Goal: Transaction & Acquisition: Register for event/course

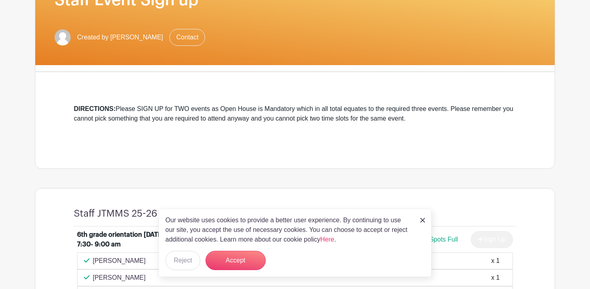
scroll to position [140, 0]
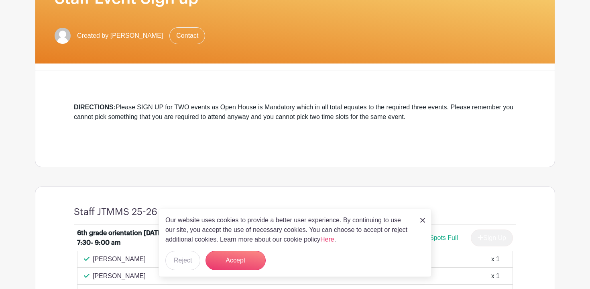
click at [228, 249] on div "Our website uses cookies to provide a better user experience. By continuing to …" at bounding box center [295, 242] width 273 height 68
click at [236, 262] on button "Accept" at bounding box center [236, 260] width 60 height 19
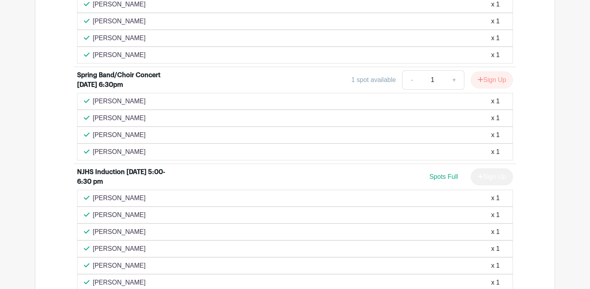
scroll to position [1246, 0]
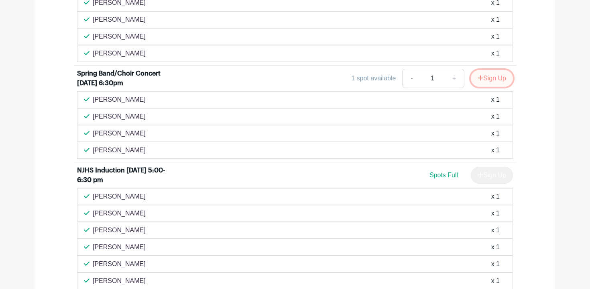
click at [485, 83] on button "Sign Up" at bounding box center [492, 78] width 42 height 17
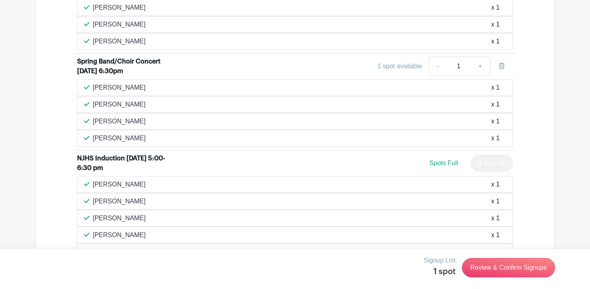
scroll to position [1260, 0]
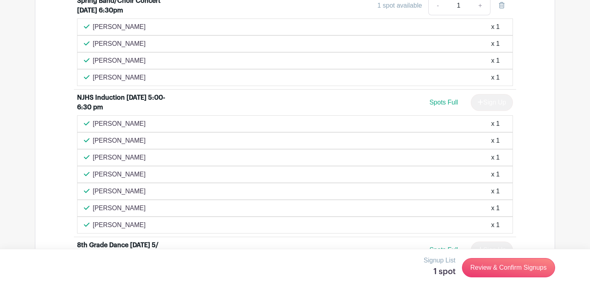
scroll to position [1268, 0]
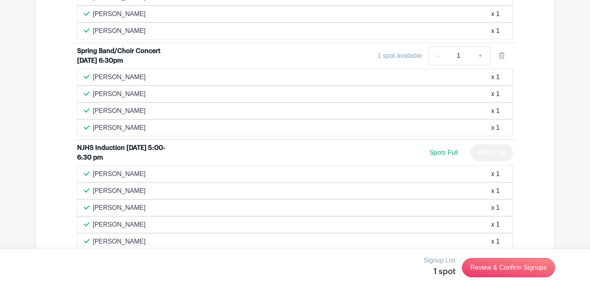
click at [401, 60] on div "1 spot available" at bounding box center [399, 56] width 45 height 10
click at [477, 63] on link "+" at bounding box center [481, 55] width 20 height 19
click at [436, 62] on link "-" at bounding box center [437, 55] width 18 height 19
click at [484, 54] on link "+" at bounding box center [481, 55] width 20 height 19
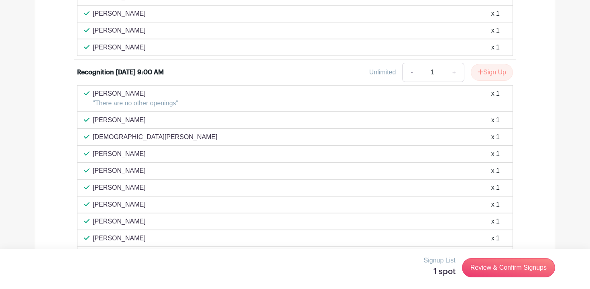
scroll to position [1999, 0]
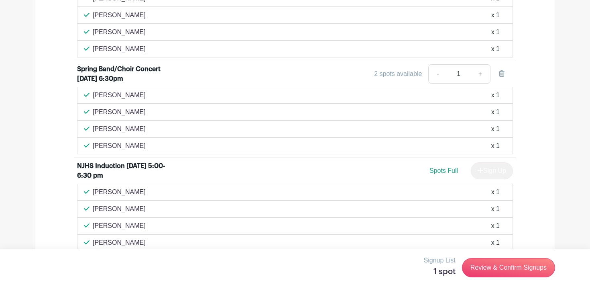
scroll to position [1248, 0]
